Goal: Ask a question: Seek information or help from site administrators or community

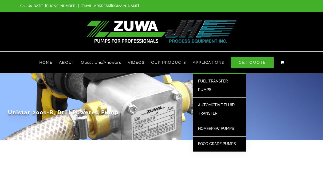
click at [211, 103] on span "AUTOMOTIVE FLUID TRANSFER" at bounding box center [216, 109] width 37 height 13
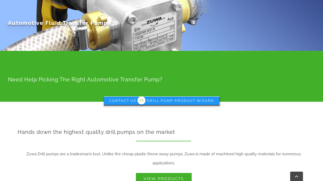
scroll to position [89, 0]
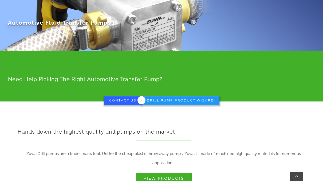
click at [125, 98] on span "Contact Us" at bounding box center [122, 100] width 27 height 4
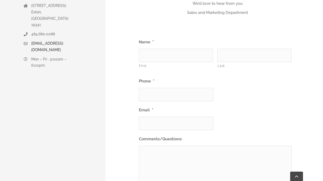
scroll to position [197, 0]
click at [146, 48] on input "First" at bounding box center [176, 54] width 74 height 13
type input "[PERSON_NAME]"
type input "Fuchs"
click at [157, 87] on input "(___) ___-____" at bounding box center [176, 93] width 75 height 13
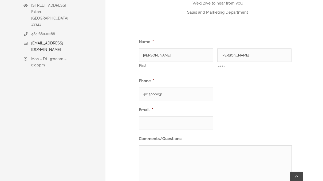
type input "(401) 300-0031"
type input "fred_fuchs@live.com"
click at [128, 120] on div "Talk To Us – We’re Here To Help We’d love to hear from you Sales and Marketing …" at bounding box center [217, 91] width 211 height 296
click at [150, 145] on textarea "Comments/Questions:" at bounding box center [215, 166] width 153 height 43
type textarea "i"
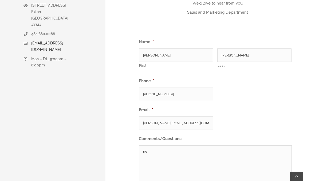
type textarea "n"
paste textarea "DEF-compatible materials"
type textarea "looking for a drill pump for DEF fluid and also water"
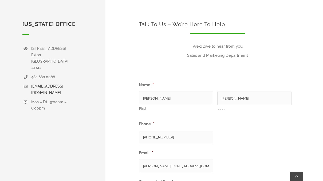
scroll to position [154, 0]
drag, startPoint x: 74, startPoint y: 63, endPoint x: 30, endPoint y: 65, distance: 44.1
click at [30, 81] on li "[EMAIL_ADDRESS][DOMAIN_NAME]" at bounding box center [49, 89] width 54 height 16
copy link "[EMAIL_ADDRESS][DOMAIN_NAME]"
